Goal: Task Accomplishment & Management: Manage account settings

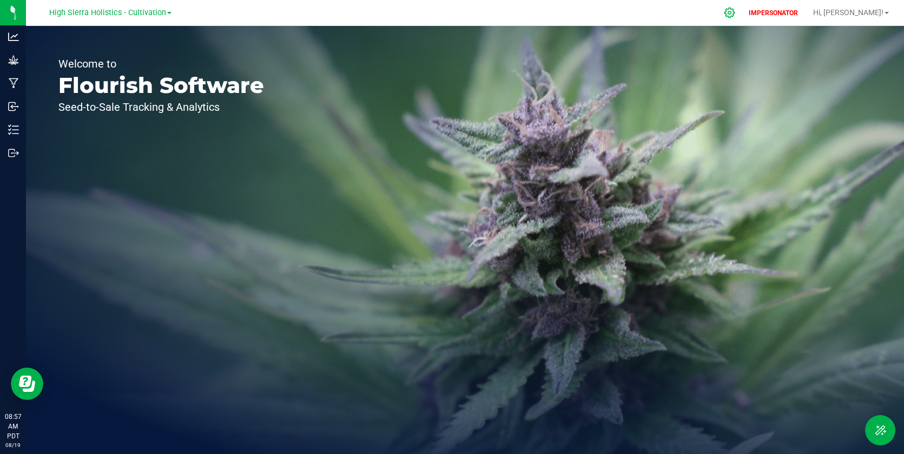
click at [735, 15] on icon at bounding box center [729, 12] width 11 height 11
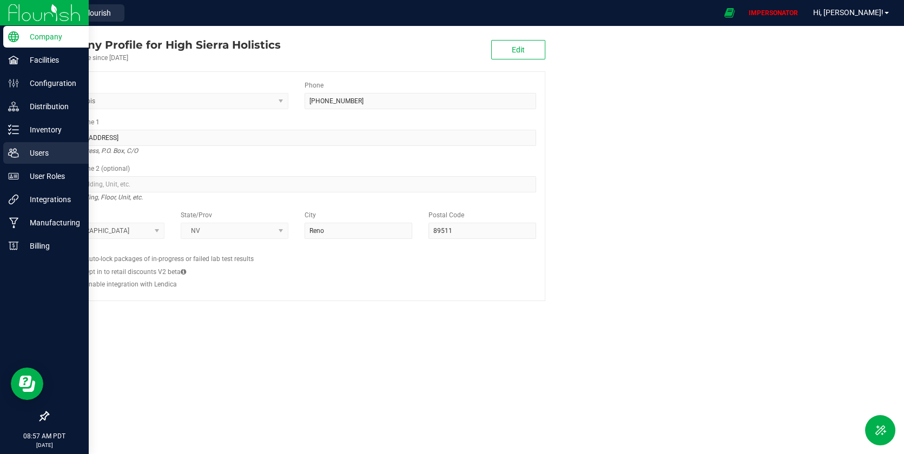
click at [50, 150] on p "Users" at bounding box center [51, 153] width 65 height 13
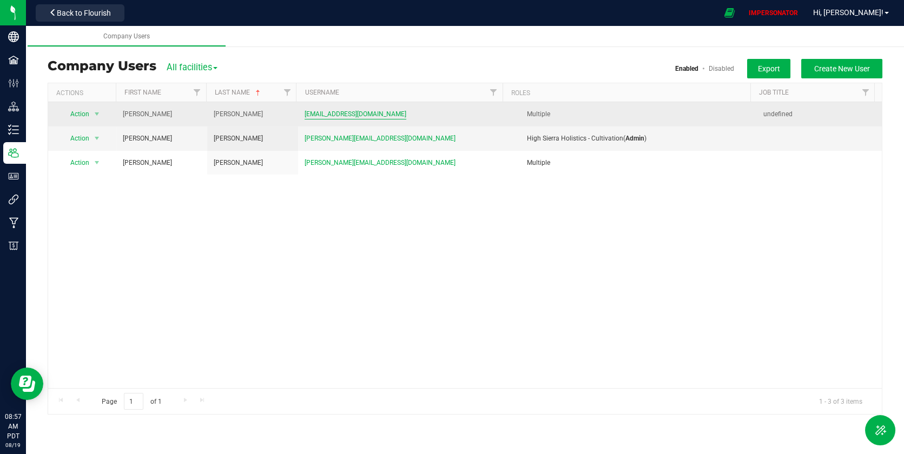
click at [344, 115] on span "[EMAIL_ADDRESS][DOMAIN_NAME]" at bounding box center [356, 114] width 102 height 10
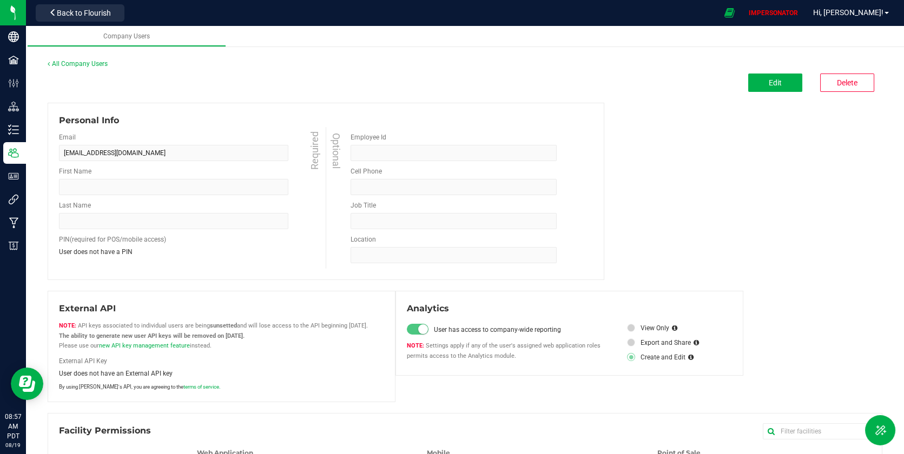
type input "[PERSON_NAME]"
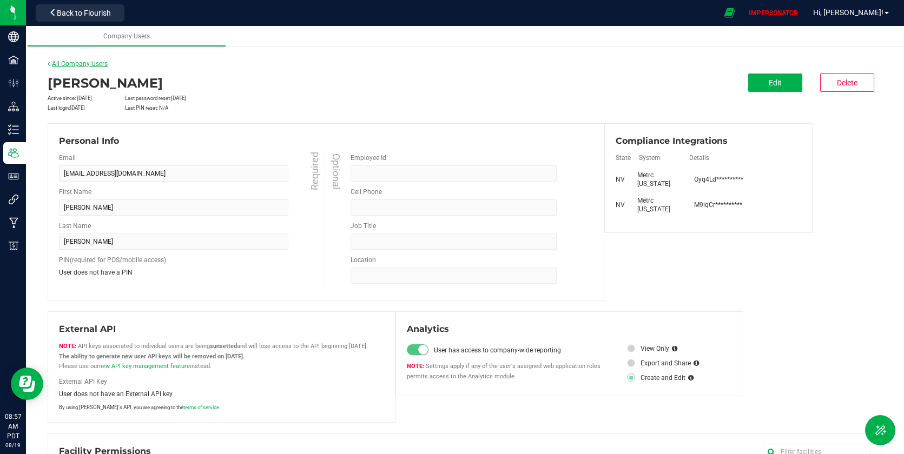
click at [92, 63] on link "All Company Users" at bounding box center [78, 64] width 60 height 8
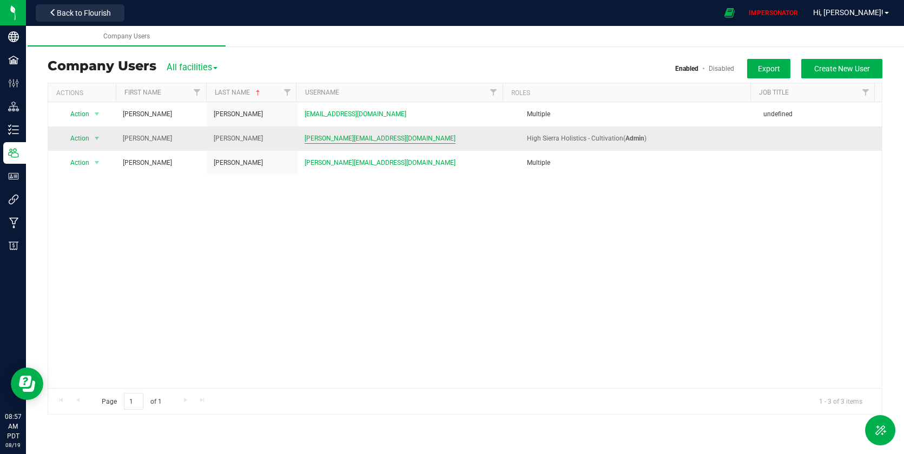
click at [357, 140] on span "[PERSON_NAME][EMAIL_ADDRESS][DOMAIN_NAME]" at bounding box center [380, 139] width 151 height 10
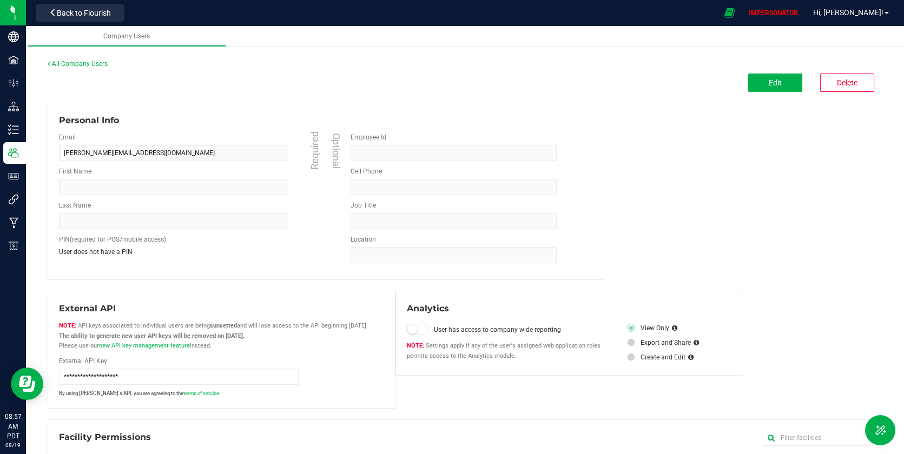
type input "[PERSON_NAME]"
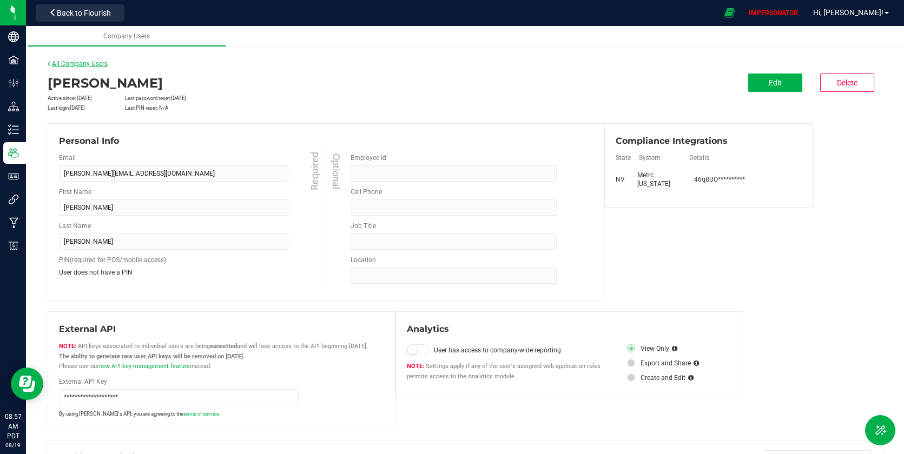
click at [94, 65] on link "All Company Users" at bounding box center [78, 64] width 60 height 8
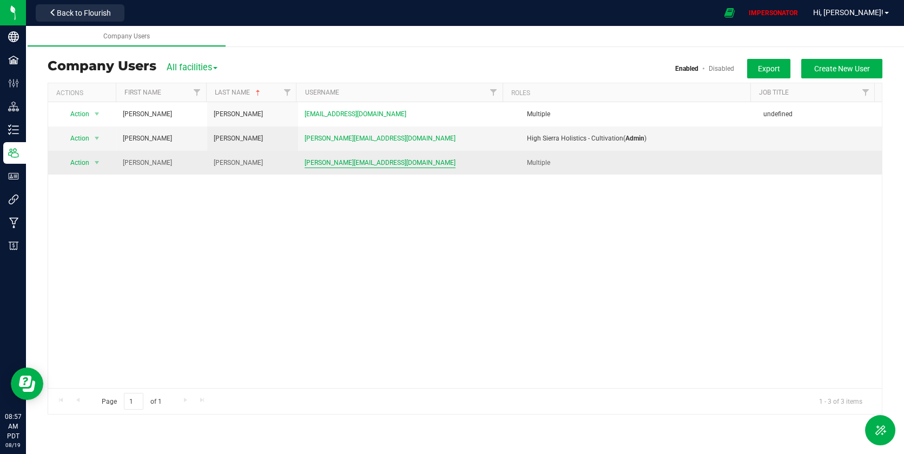
click at [354, 162] on span "[PERSON_NAME][EMAIL_ADDRESS][DOMAIN_NAME]" at bounding box center [380, 163] width 151 height 10
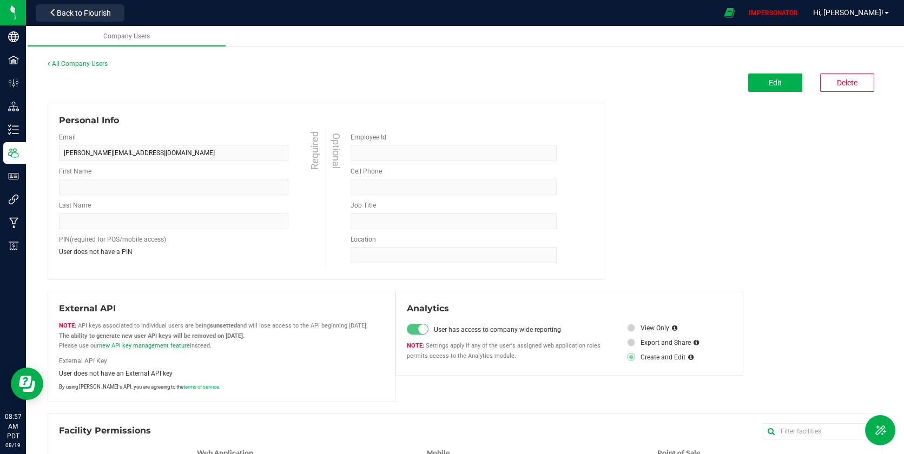
type input "[PERSON_NAME]"
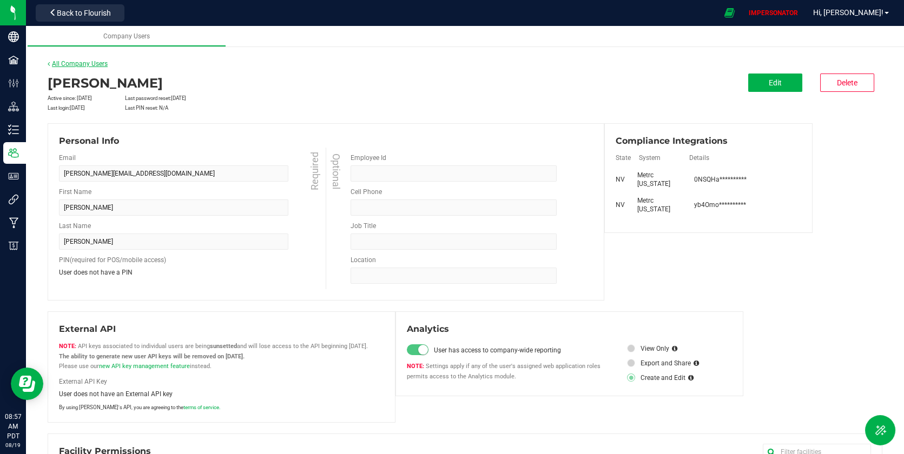
click at [94, 64] on link "All Company Users" at bounding box center [78, 64] width 60 height 8
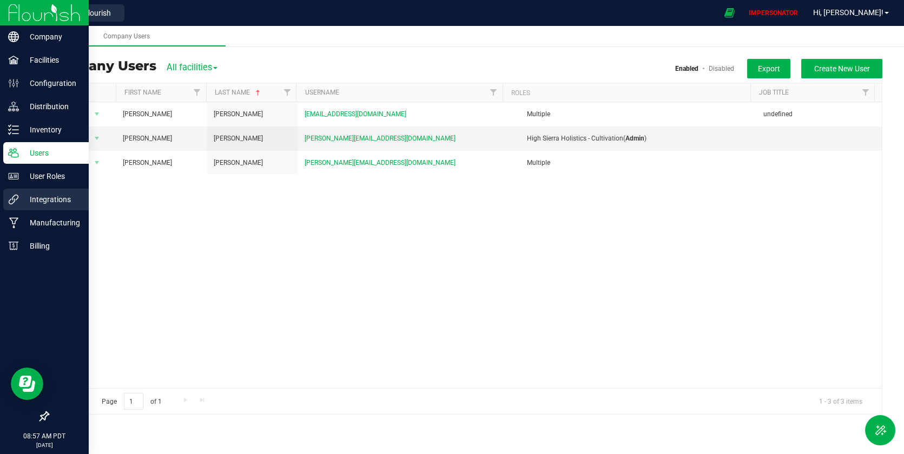
click at [21, 200] on p "Integrations" at bounding box center [51, 199] width 65 height 13
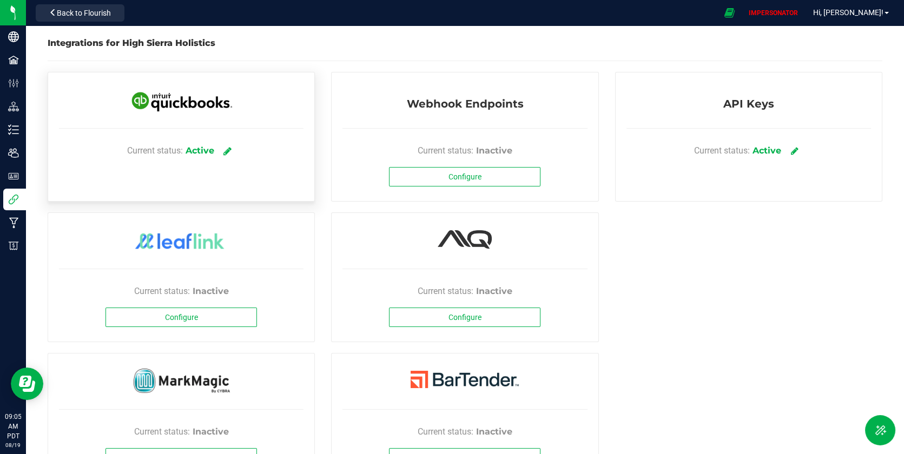
click at [230, 148] on icon at bounding box center [227, 151] width 8 height 10
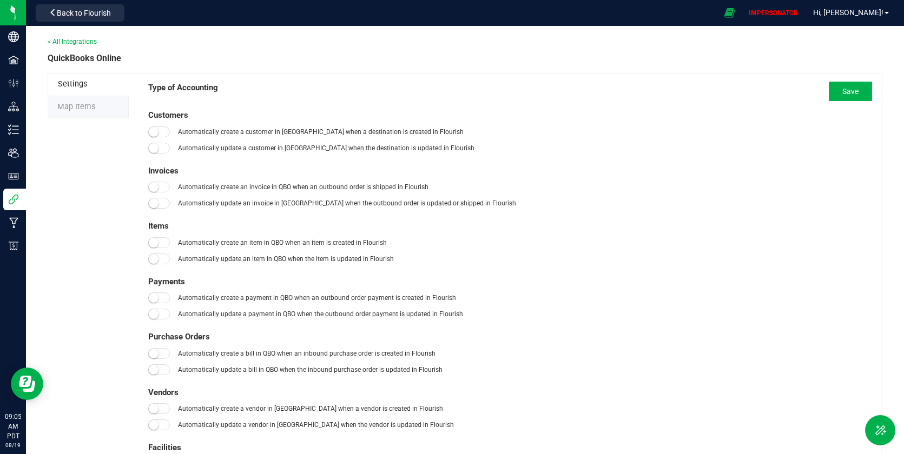
type input "[DATE]"
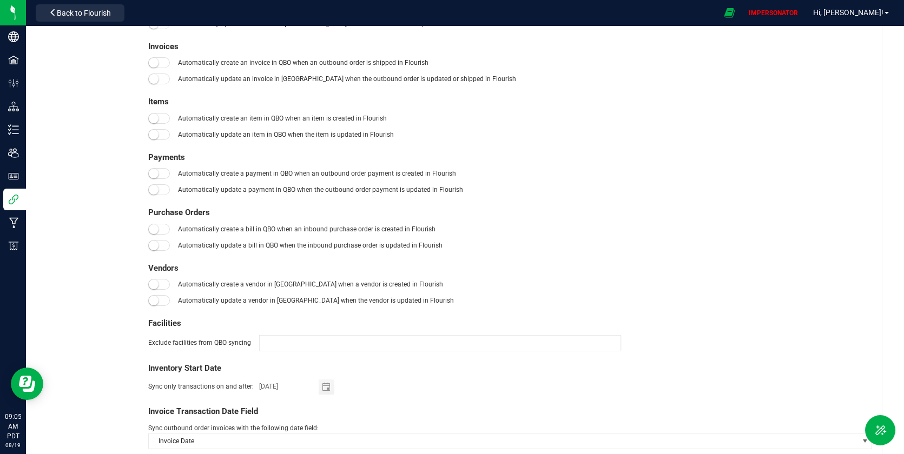
scroll to position [33, 0]
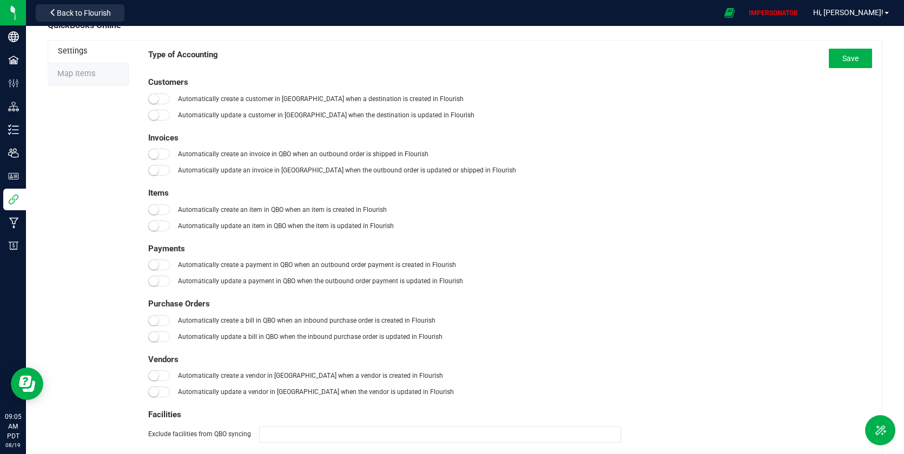
click at [95, 81] on li "Map Items" at bounding box center [88, 74] width 81 height 23
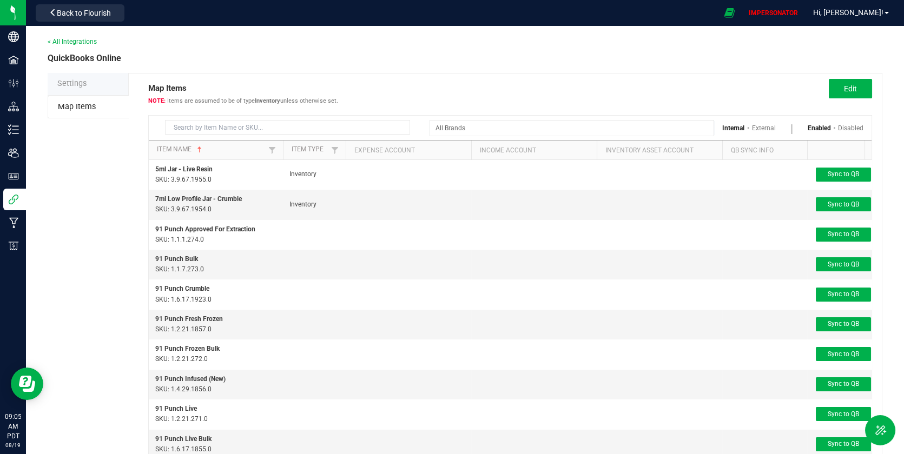
click at [104, 109] on li "Map Items" at bounding box center [88, 107] width 81 height 23
click at [100, 88] on li "Settings" at bounding box center [88, 84] width 81 height 23
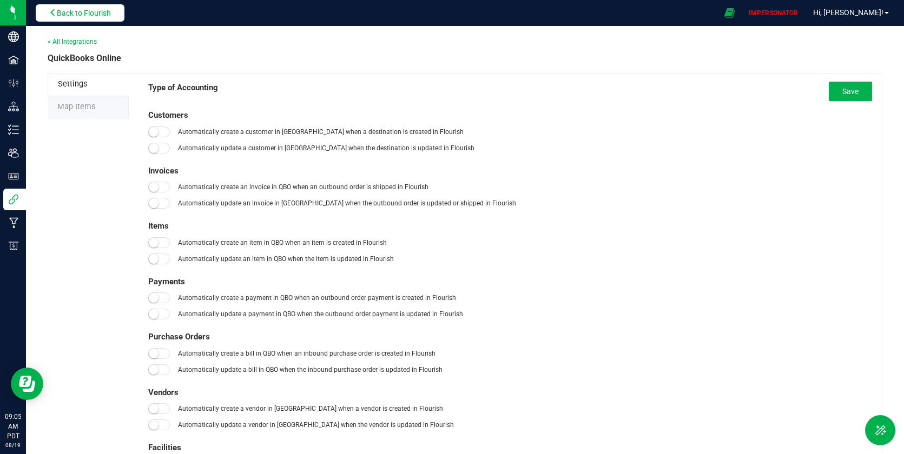
click at [82, 16] on span "Back to Flourish" at bounding box center [84, 13] width 54 height 9
